Goal: Task Accomplishment & Management: Use online tool/utility

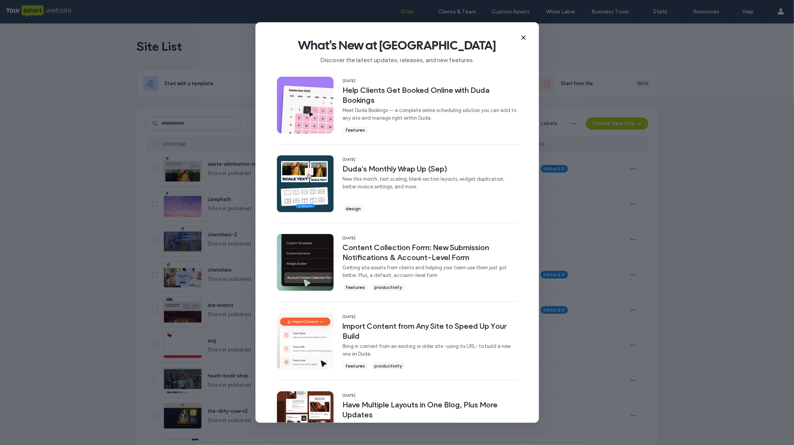
click at [525, 37] on use at bounding box center [523, 37] width 3 height 3
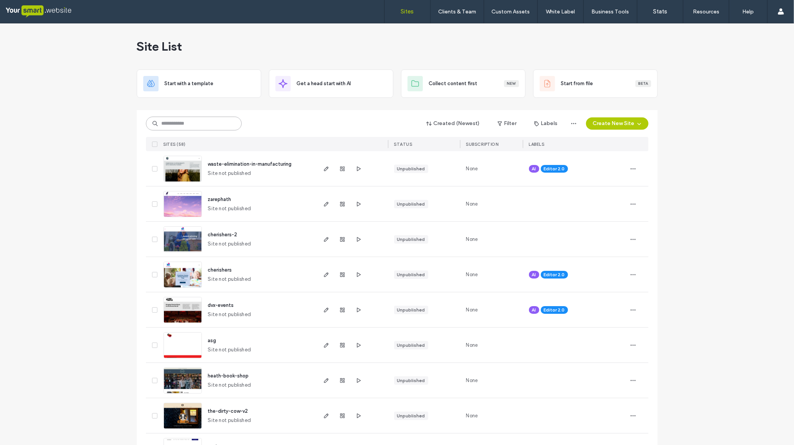
click at [220, 123] on input at bounding box center [194, 123] width 96 height 14
type input "***"
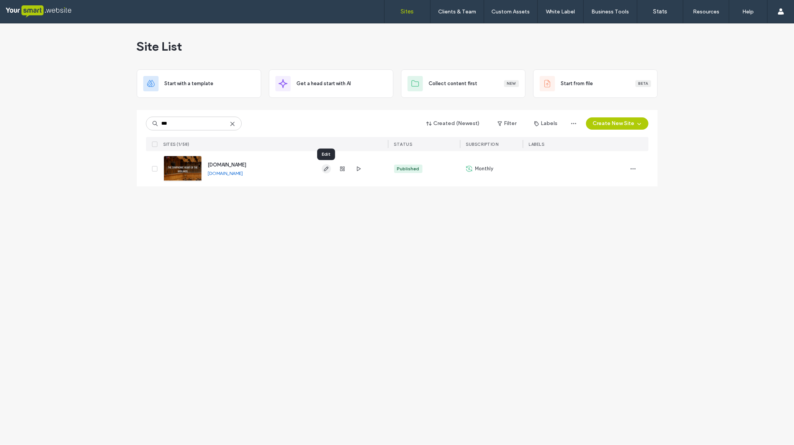
click at [326, 168] on use "button" at bounding box center [326, 168] width 5 height 5
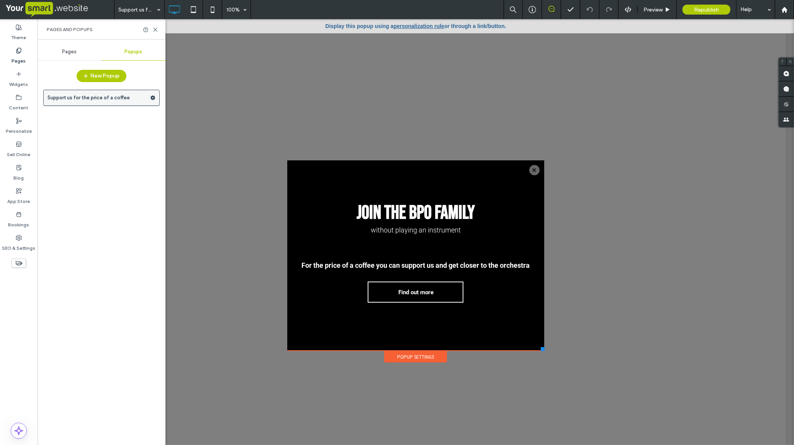
click at [153, 97] on icon at bounding box center [152, 97] width 5 height 5
click at [103, 102] on label "Support us for the price of a coffee" at bounding box center [99, 97] width 103 height 15
click at [420, 25] on link "personalization rule" at bounding box center [419, 26] width 51 height 6
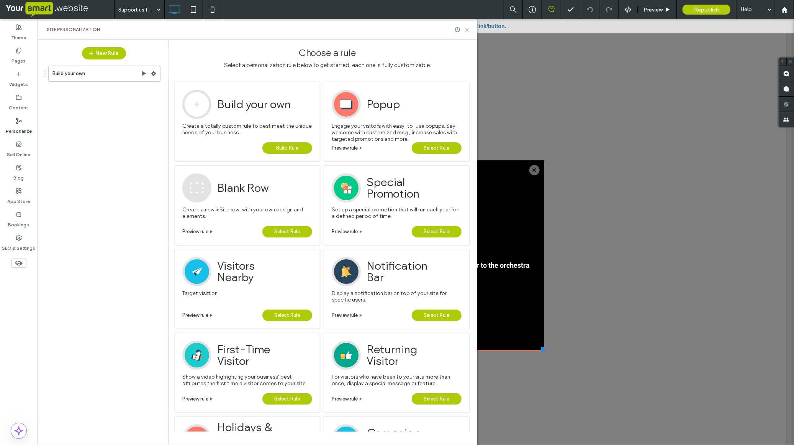
click at [467, 28] on icon at bounding box center [467, 30] width 6 height 6
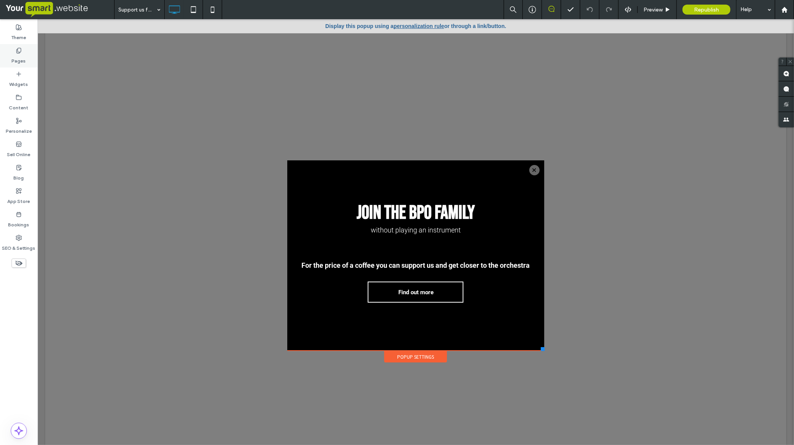
click at [16, 51] on icon at bounding box center [19, 51] width 6 height 6
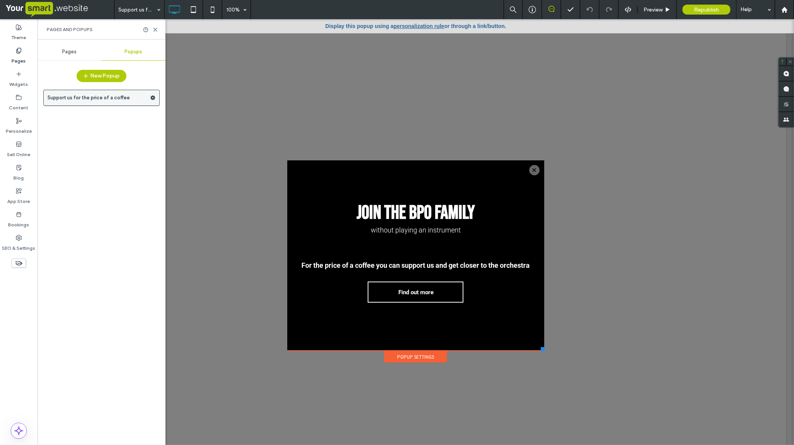
click at [95, 98] on label "Support us for the price of a coffee" at bounding box center [99, 97] width 103 height 15
click at [704, 10] on span "Republish" at bounding box center [706, 10] width 25 height 7
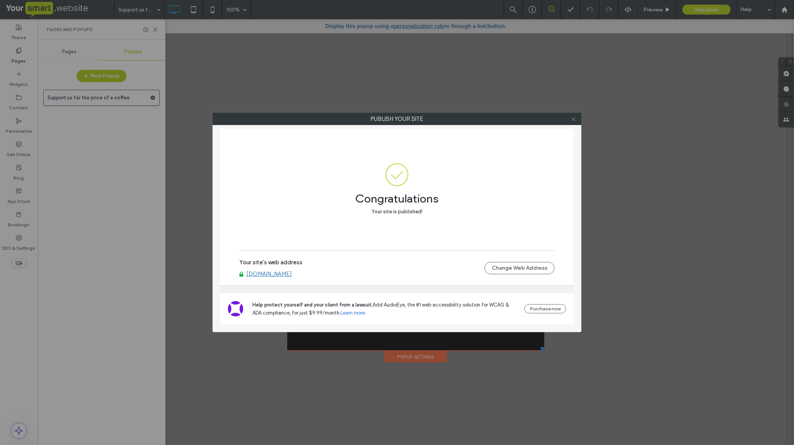
click at [574, 120] on icon at bounding box center [574, 119] width 6 height 6
